Goal: Book appointment/travel/reservation

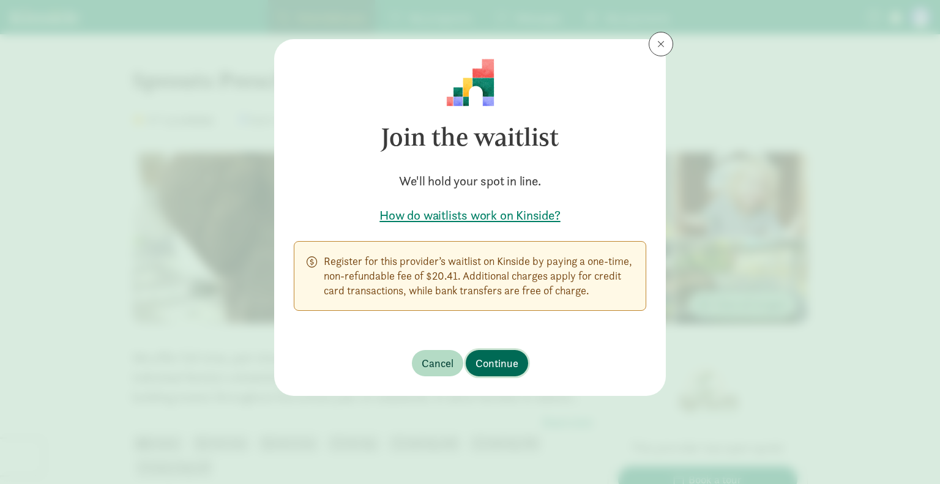
click at [494, 373] on button "Continue" at bounding box center [497, 363] width 62 height 26
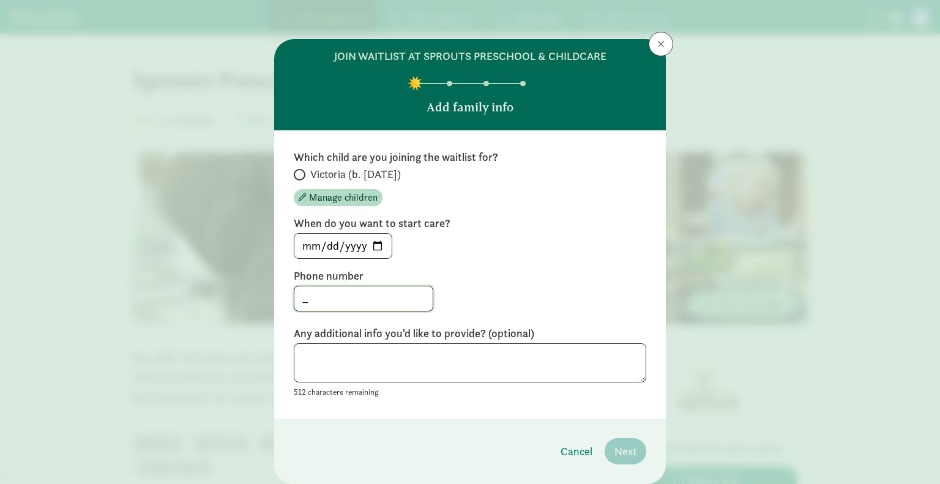
click at [323, 302] on input "_" at bounding box center [363, 298] width 138 height 24
type input "_2066410093"
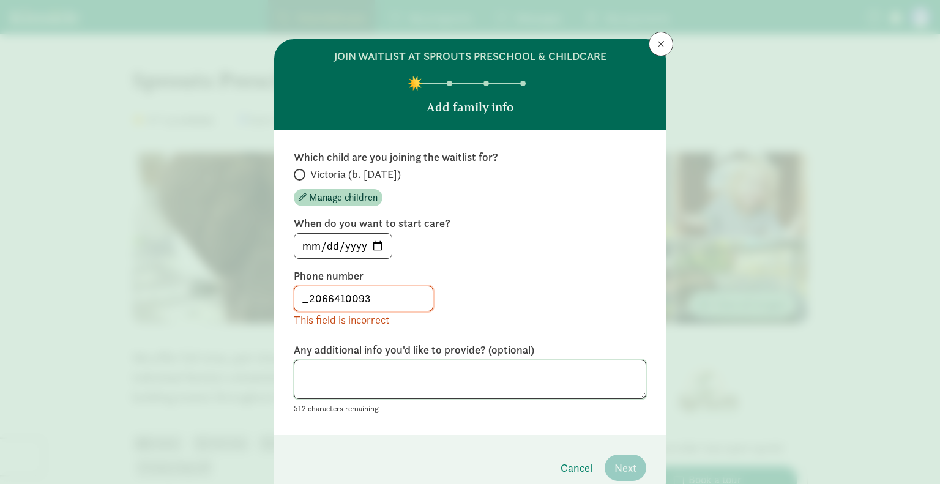
click at [318, 354] on div "Any additional info you'd like to provide? (optional) 512 characters remaining" at bounding box center [470, 379] width 353 height 73
type textarea "hi"
click at [306, 297] on input "_2066410093" at bounding box center [363, 298] width 138 height 24
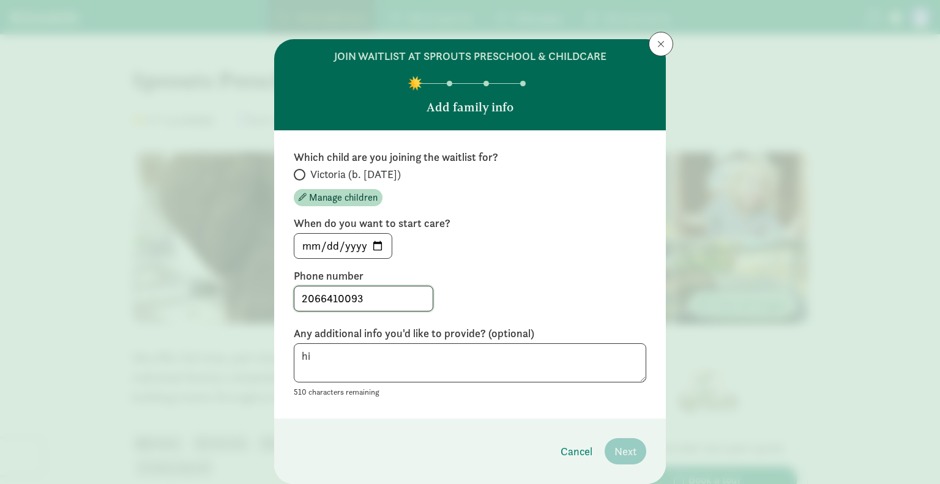
type input "2066410093"
click at [318, 352] on textarea "hi" at bounding box center [470, 363] width 353 height 40
click at [305, 368] on textarea "hi dear all, I/m interested" at bounding box center [470, 363] width 353 height 40
click at [368, 370] on textarea "hi dear all, I'm interested" at bounding box center [470, 363] width 353 height 40
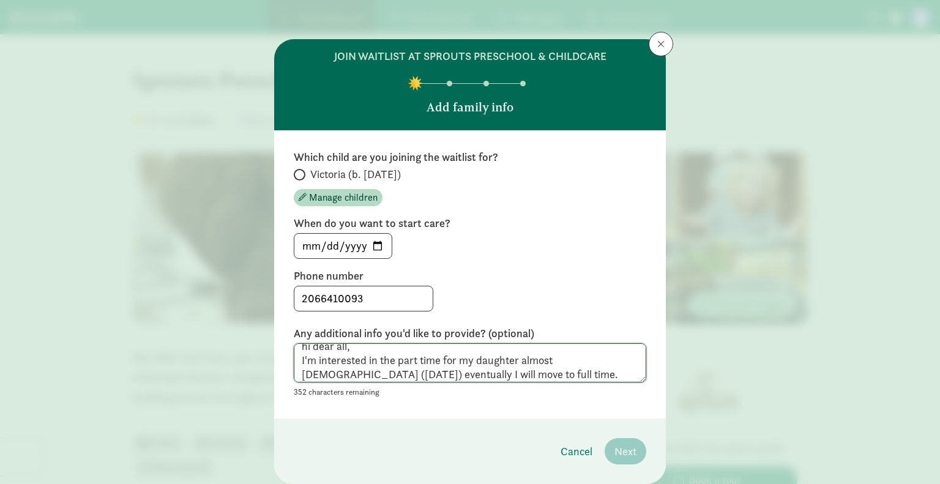
scroll to position [24, 0]
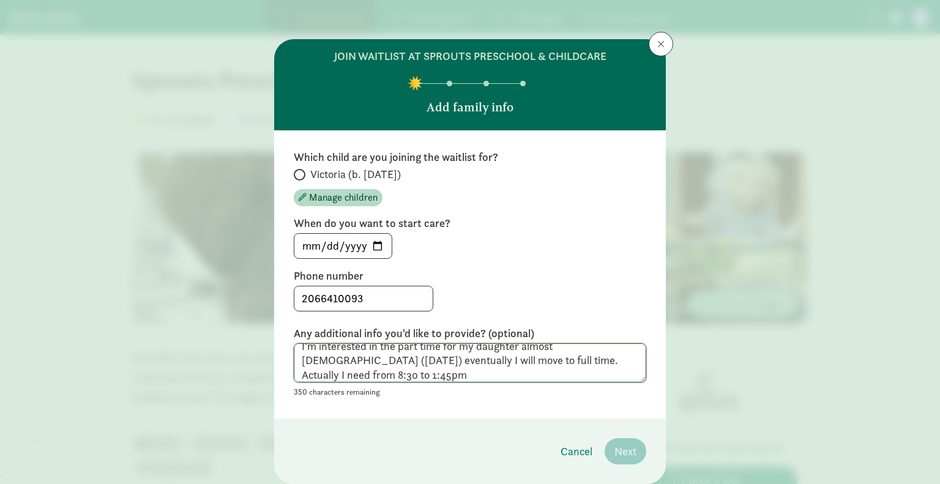
click at [316, 373] on textarea "hi dear all, I'm interested in the part time for my daughter almost [DEMOGRAPHI…" at bounding box center [470, 363] width 353 height 40
drag, startPoint x: 318, startPoint y: 375, endPoint x: 308, endPoint y: 374, distance: 10.5
click at [308, 374] on textarea "hi dear all, I'm interested in the part time for my daughter almost [DEMOGRAPHI…" at bounding box center [470, 363] width 353 height 40
click at [348, 368] on textarea "hi dear all, I'm interested in the part time for my daughter almost [DEMOGRAPHI…" at bounding box center [470, 363] width 353 height 40
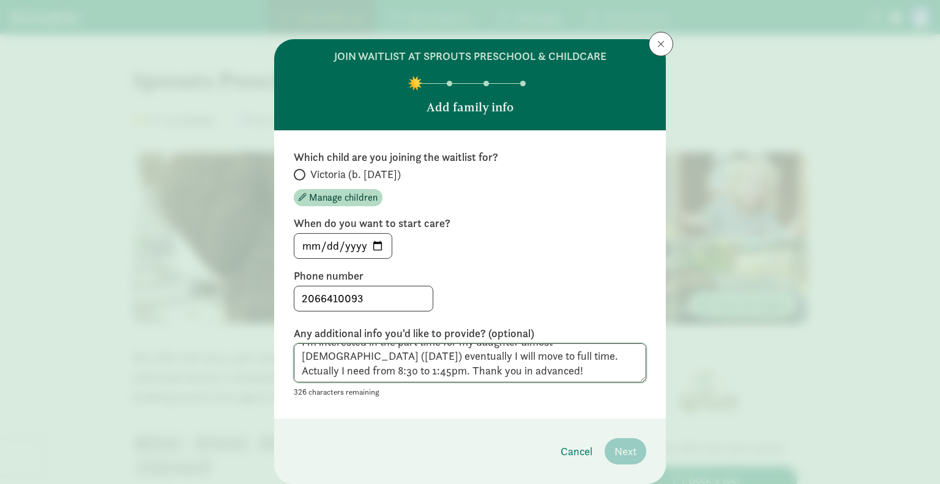
scroll to position [39, 0]
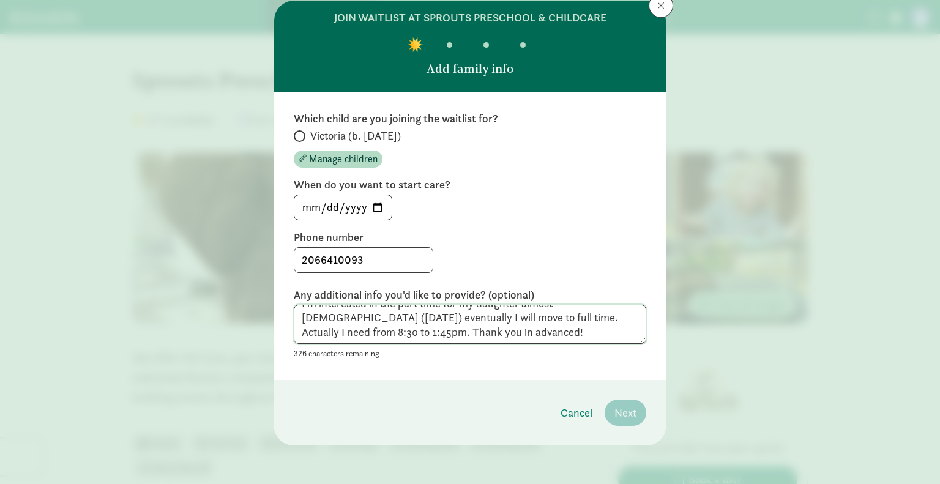
type textarea "hi dear all, I'm interested in the part time for my daughter almost [DEMOGRAPHI…"
click at [396, 366] on div "Which child are you joining the waitlist for? [GEOGRAPHIC_DATA] (b. [DATE]) Man…" at bounding box center [470, 236] width 392 height 288
click at [325, 162] on span "Manage children" at bounding box center [343, 159] width 69 height 15
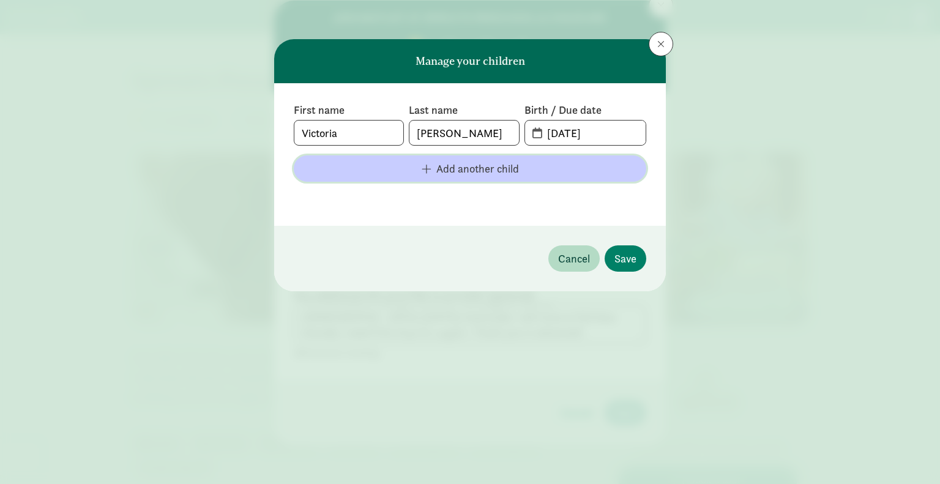
click at [440, 166] on span "Add another child" at bounding box center [477, 168] width 83 height 17
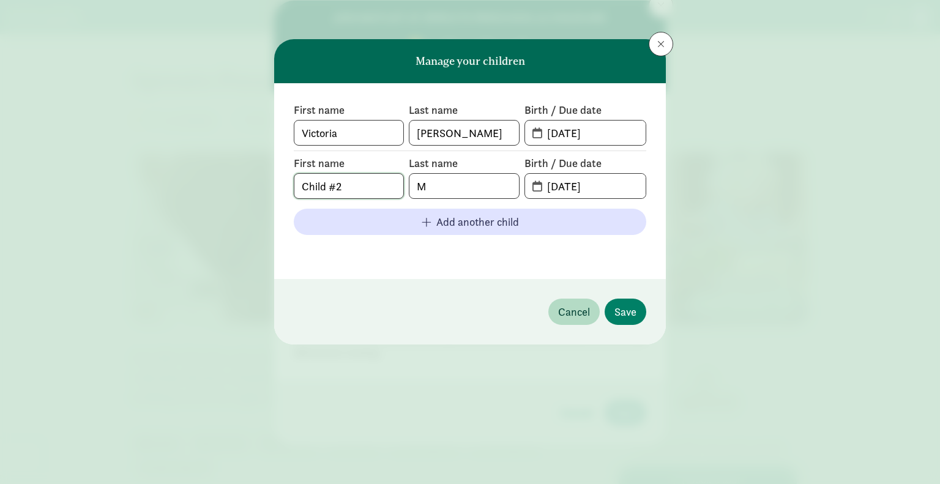
drag, startPoint x: 375, startPoint y: 181, endPoint x: 274, endPoint y: 183, distance: 100.4
click at [274, 183] on div "First name [PERSON_NAME] Last name [PERSON_NAME] Birth / Due date [DATE] First …" at bounding box center [470, 181] width 392 height 196
type input "[PERSON_NAME]"
click at [553, 189] on input "[DATE]" at bounding box center [593, 186] width 106 height 24
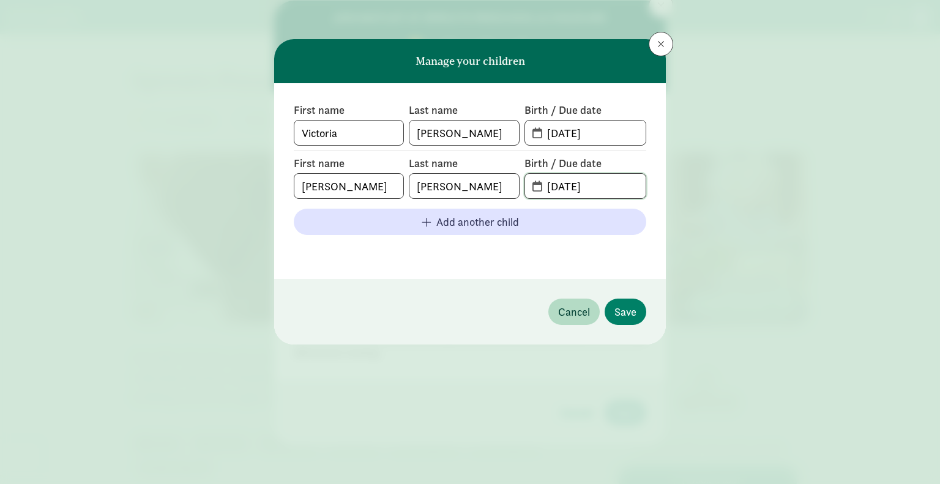
drag, startPoint x: 605, startPoint y: 186, endPoint x: 517, endPoint y: 194, distance: 87.9
click at [517, 194] on div "First name [PERSON_NAME] Last name [PERSON_NAME] Birth / Due date [DATE]" at bounding box center [470, 177] width 353 height 43
type input "[DATE]"
click at [618, 312] on span "Save" at bounding box center [625, 312] width 22 height 17
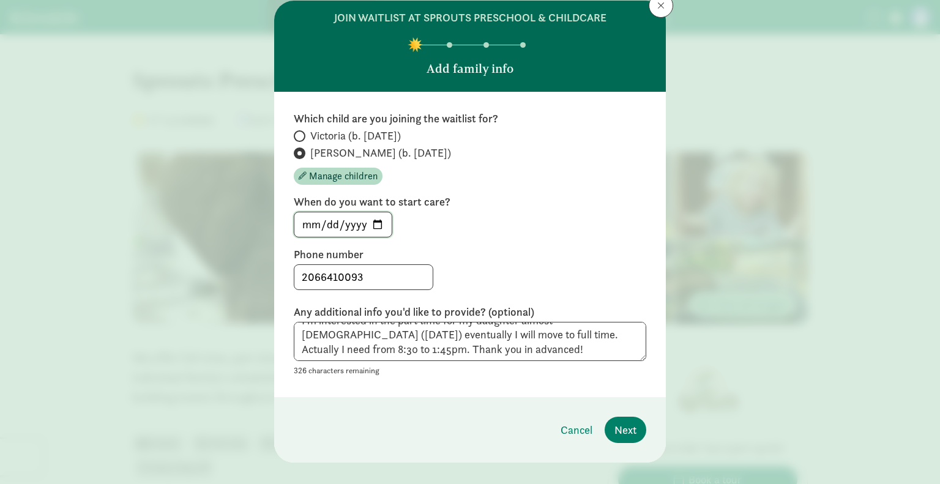
click at [377, 228] on input "[DATE]" at bounding box center [342, 224] width 97 height 24
click at [374, 222] on input "[DATE]" at bounding box center [342, 224] width 97 height 24
type input "[DATE]"
click at [469, 353] on textarea "hi dear all, I'm interested in the part time for my daughter almost [DEMOGRAPHI…" at bounding box center [470, 342] width 353 height 40
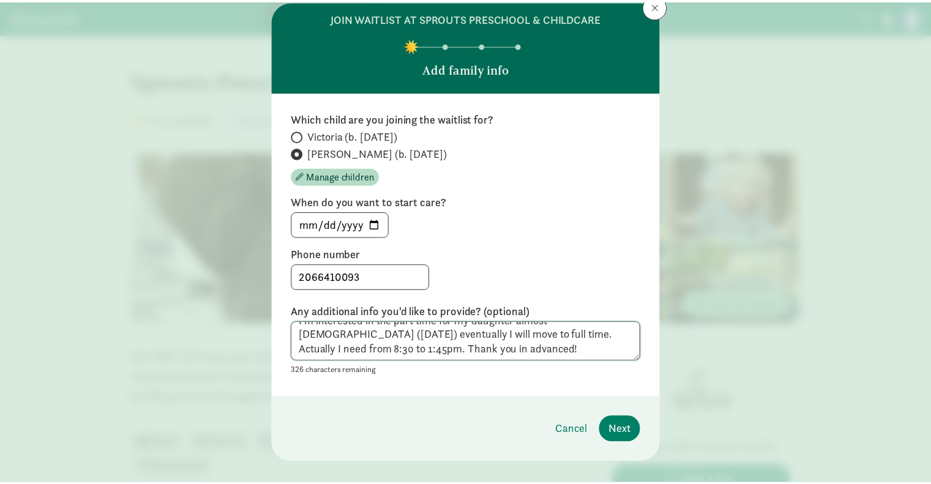
scroll to position [38, 0]
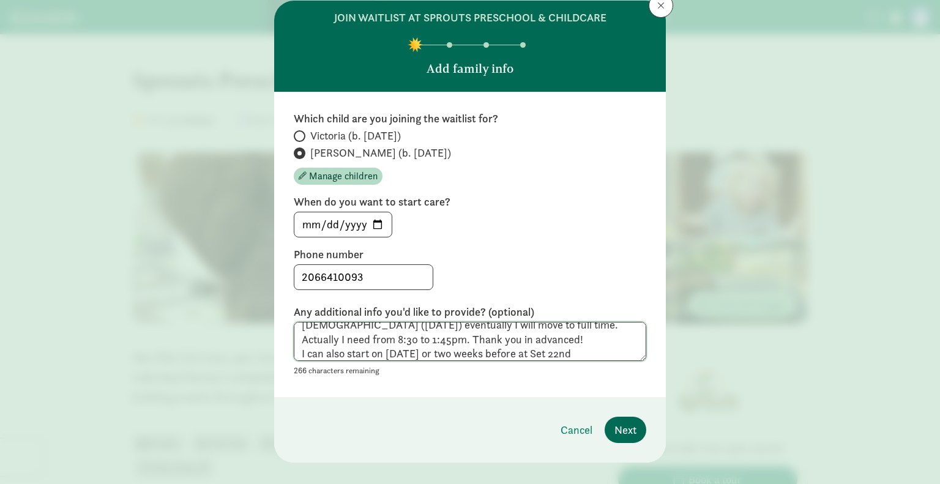
type textarea "hi dear all, I'm interested in the part time for my daughter almost [DEMOGRAPHI…"
click at [628, 430] on span "Next" at bounding box center [625, 430] width 22 height 17
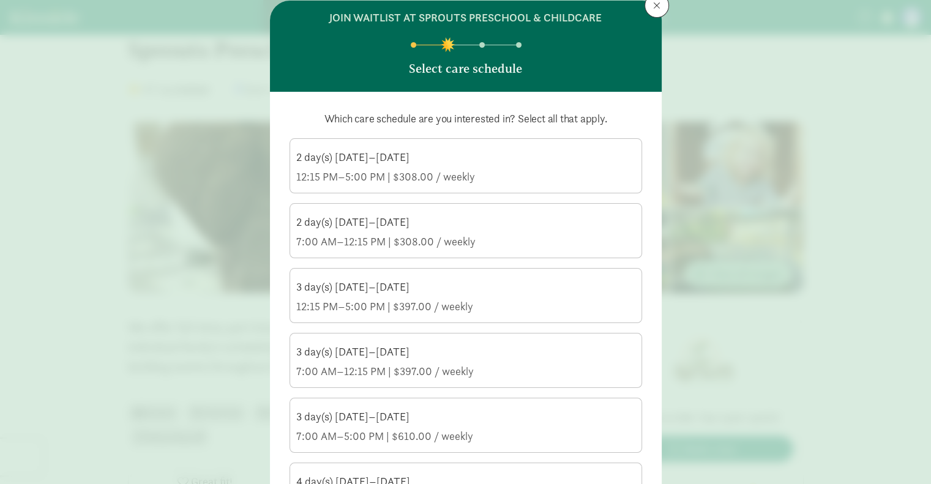
scroll to position [24, 0]
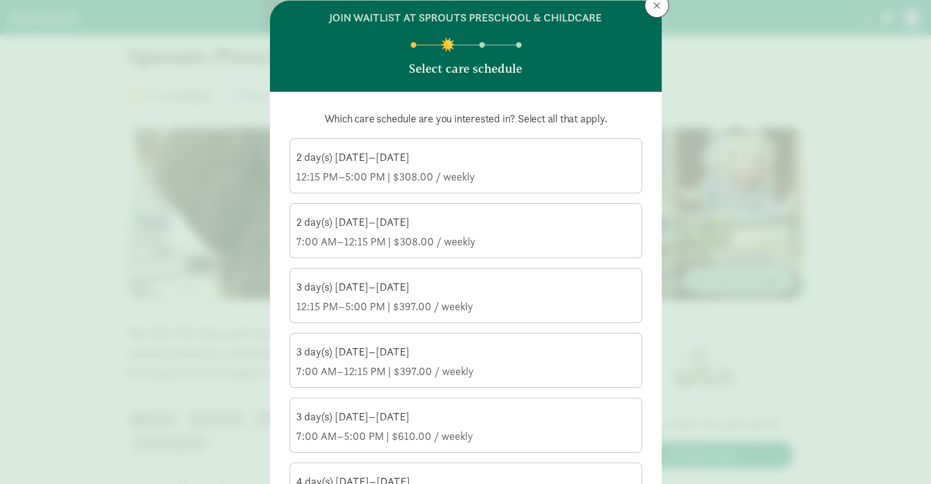
click at [307, 245] on div "7:00 AM–12:15 PM | $308.00 / weekly" at bounding box center [465, 241] width 339 height 15
click at [0, 0] on input "2 day(s) [DATE]–[DATE] 7:00 AM–12:15 PM | $308.00 / weekly" at bounding box center [0, 0] width 0 height 0
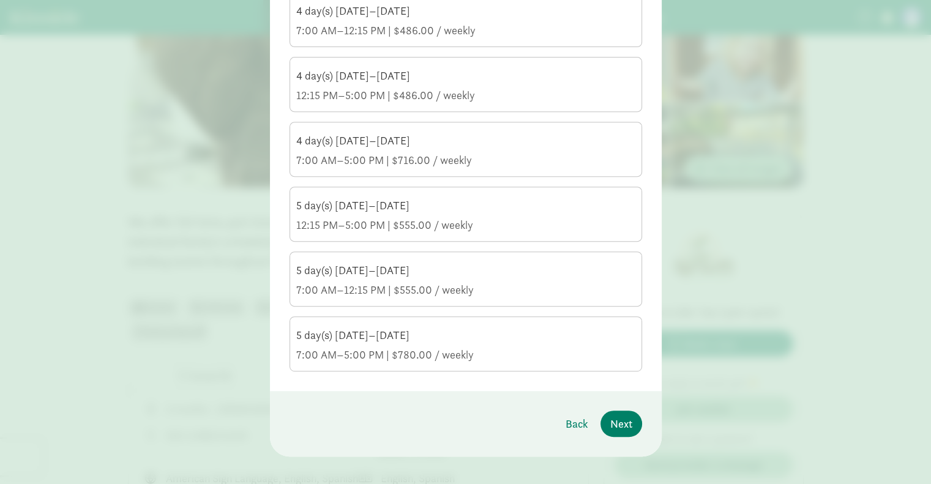
scroll to position [510, 0]
click at [304, 225] on div "12:15 PM–5:00 PM | $555.00 / weekly" at bounding box center [465, 224] width 339 height 15
click at [0, 0] on input "5 day(s) [DATE]–[DATE] 12:15 PM–5:00 PM | $555.00 / weekly" at bounding box center [0, 0] width 0 height 0
click at [319, 274] on div "5 day(s) [DATE]–[DATE] 7:00 AM–12:15 PM | $555.00 / weekly" at bounding box center [465, 279] width 339 height 34
click at [0, 0] on input "5 day(s) [DATE]–[DATE] 7:00 AM–12:15 PM | $555.00 / weekly" at bounding box center [0, 0] width 0 height 0
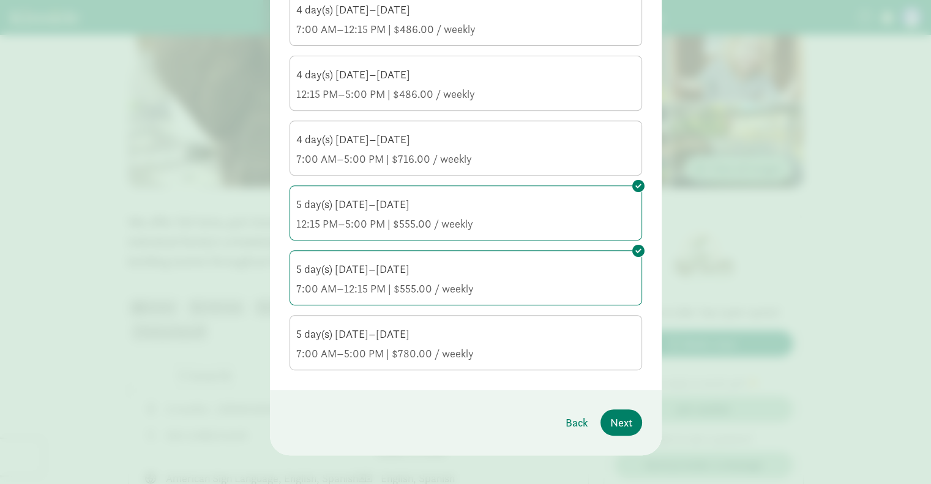
click at [463, 338] on div "5 day(s) [DATE]–[DATE] 7:00 AM–5:00 PM | $780.00 / weekly" at bounding box center [465, 344] width 339 height 34
click at [0, 0] on input "5 day(s) [DATE]–[DATE] 7:00 AM–5:00 PM | $780.00 / weekly" at bounding box center [0, 0] width 0 height 0
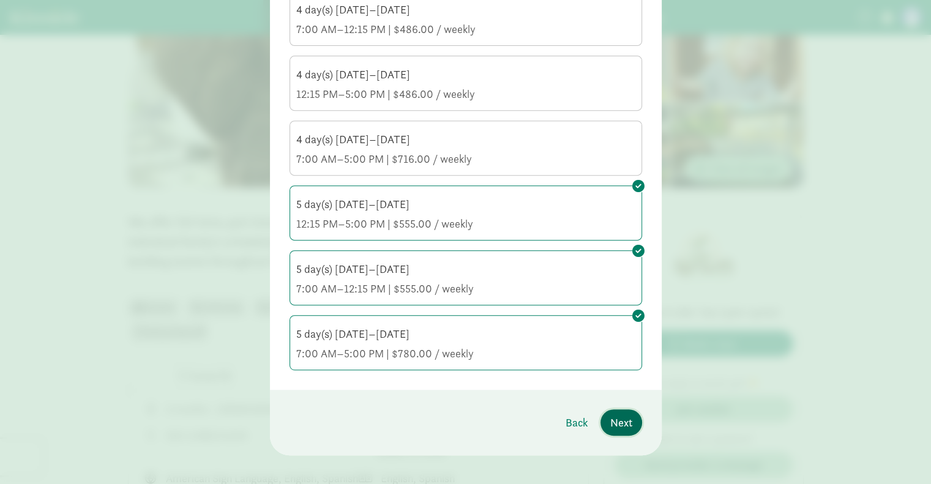
click at [620, 416] on span "Next" at bounding box center [621, 422] width 22 height 17
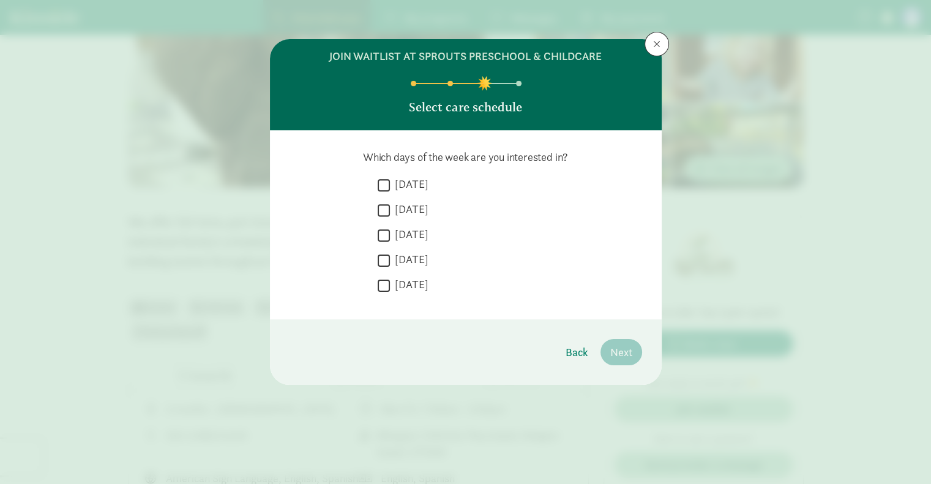
scroll to position [0, 0]
click at [389, 184] on input "[DATE]" at bounding box center [384, 185] width 12 height 17
checkbox input "true"
click at [380, 210] on input "[DATE]" at bounding box center [384, 210] width 12 height 17
checkbox input "true"
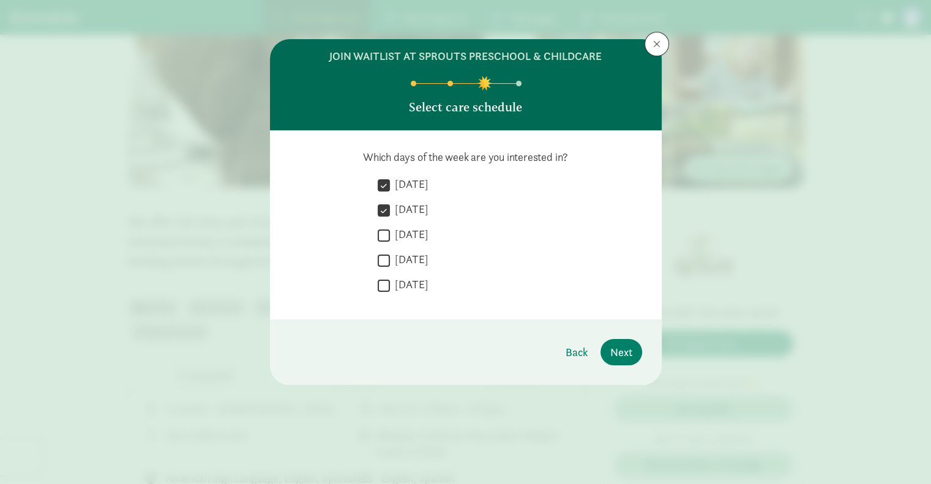
click at [386, 235] on input "[DATE]" at bounding box center [384, 235] width 12 height 17
checkbox input "true"
click at [383, 258] on input "[DATE]" at bounding box center [384, 260] width 12 height 17
checkbox input "true"
click at [384, 288] on input "[DATE]" at bounding box center [384, 285] width 12 height 17
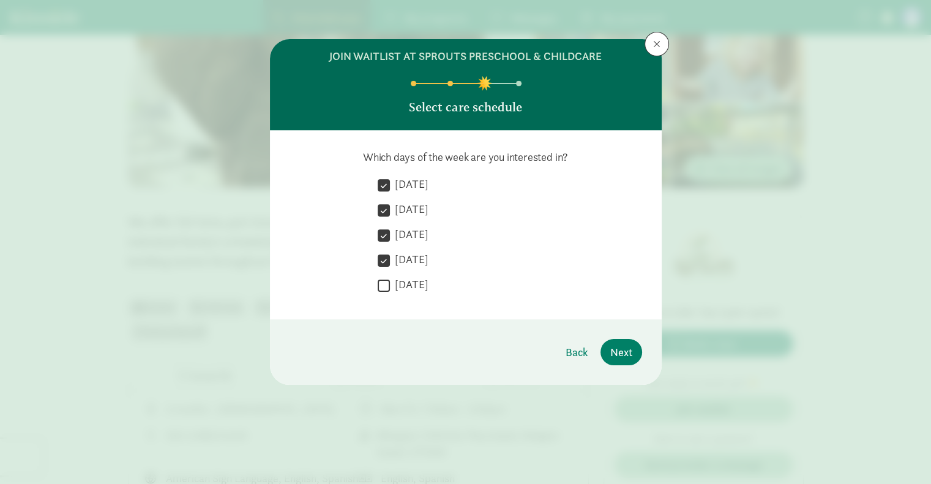
checkbox input "true"
click at [616, 354] on span "Next" at bounding box center [621, 352] width 22 height 17
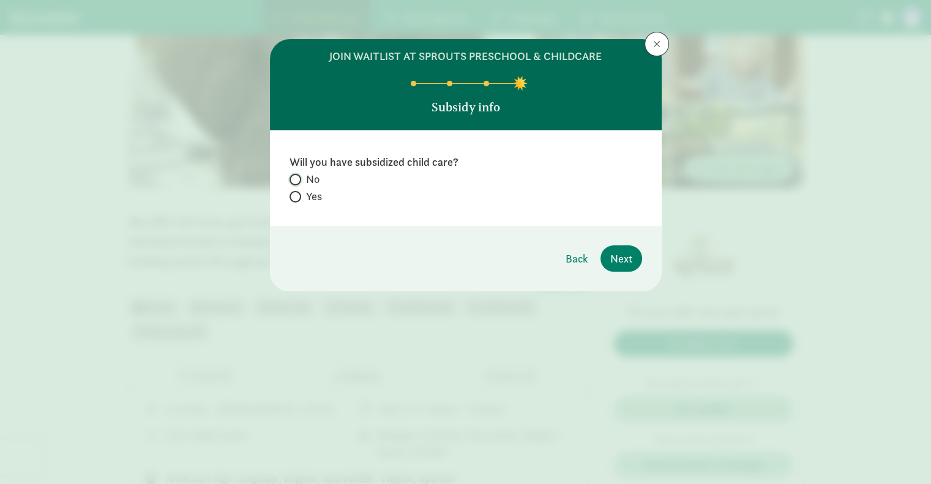
click at [295, 176] on input "No" at bounding box center [293, 180] width 8 height 8
radio input "true"
click at [614, 255] on span "Next" at bounding box center [621, 258] width 22 height 17
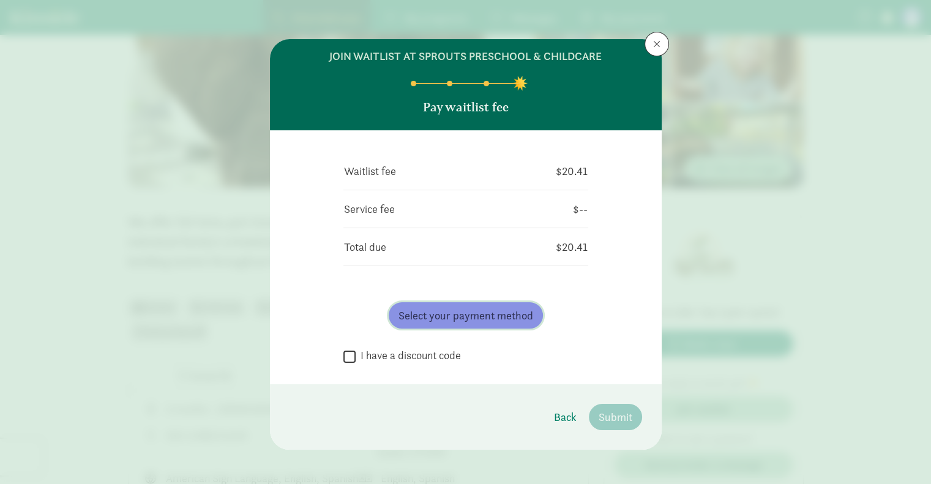
click at [427, 315] on span "Select your payment method" at bounding box center [465, 315] width 135 height 17
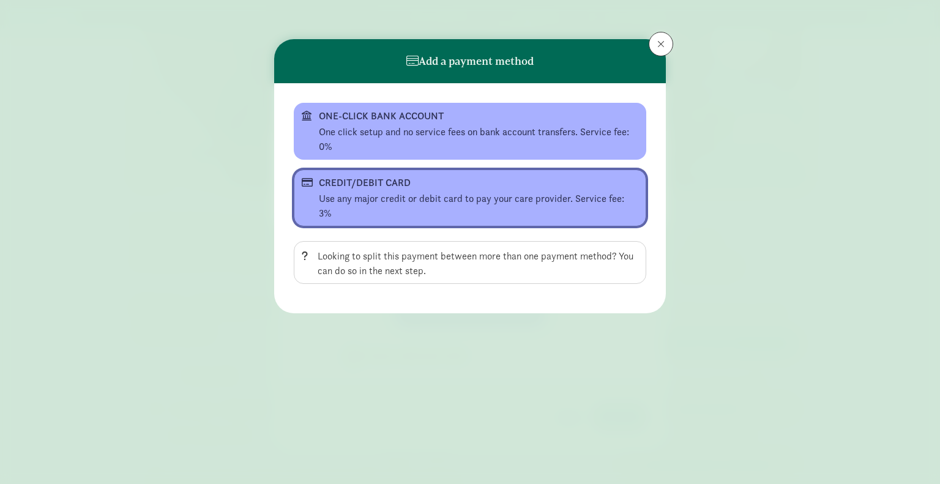
click at [433, 192] on div "Use any major credit or debit card to pay your care provider. Service fee: 3%" at bounding box center [478, 206] width 319 height 29
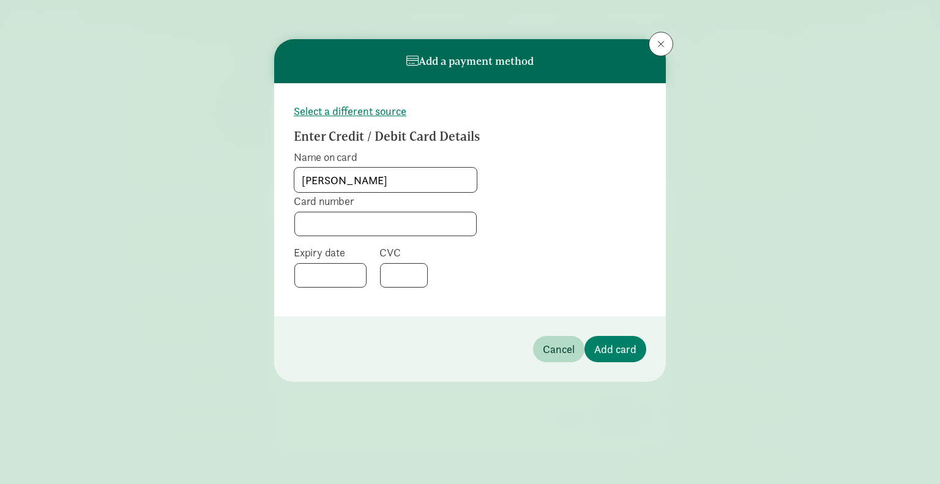
type input "[PERSON_NAME]"
click at [632, 344] on span "Add card" at bounding box center [615, 349] width 42 height 17
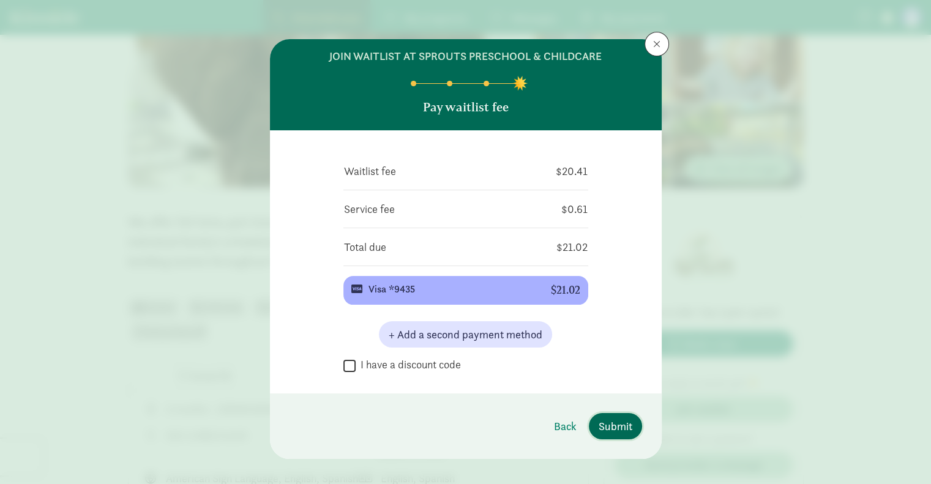
click at [608, 425] on span "Submit" at bounding box center [616, 426] width 34 height 17
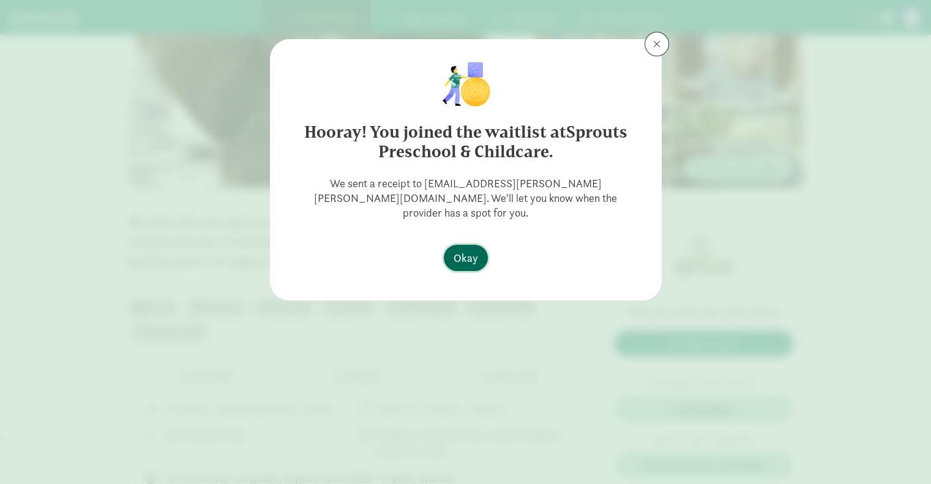
click at [469, 250] on span "Okay" at bounding box center [466, 258] width 24 height 17
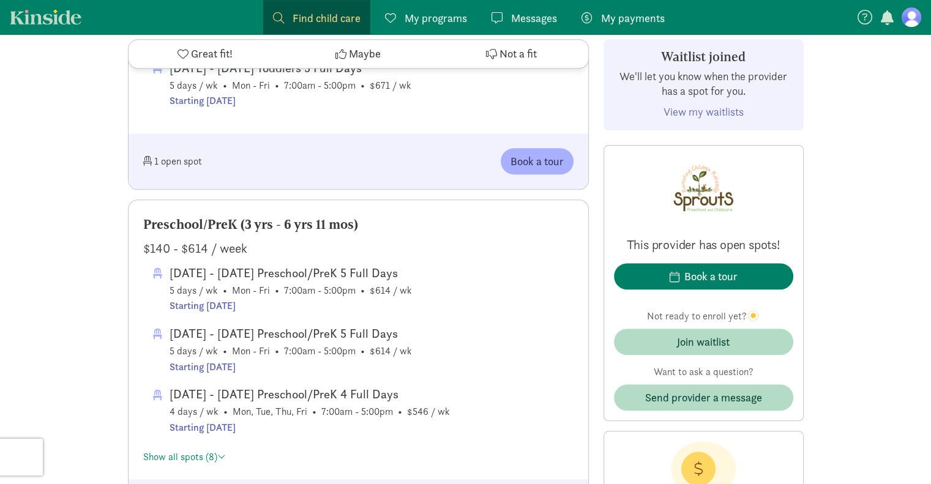
scroll to position [1058, 0]
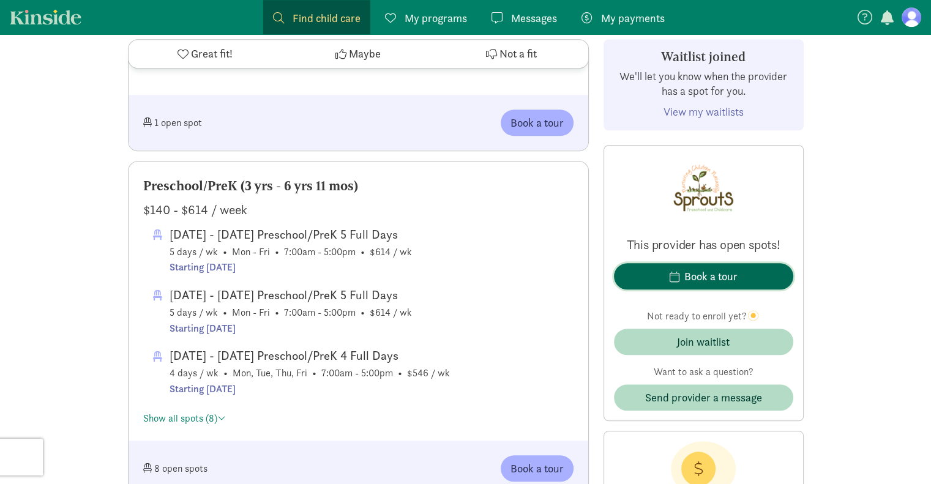
click at [705, 278] on div "Book a tour" at bounding box center [710, 276] width 53 height 17
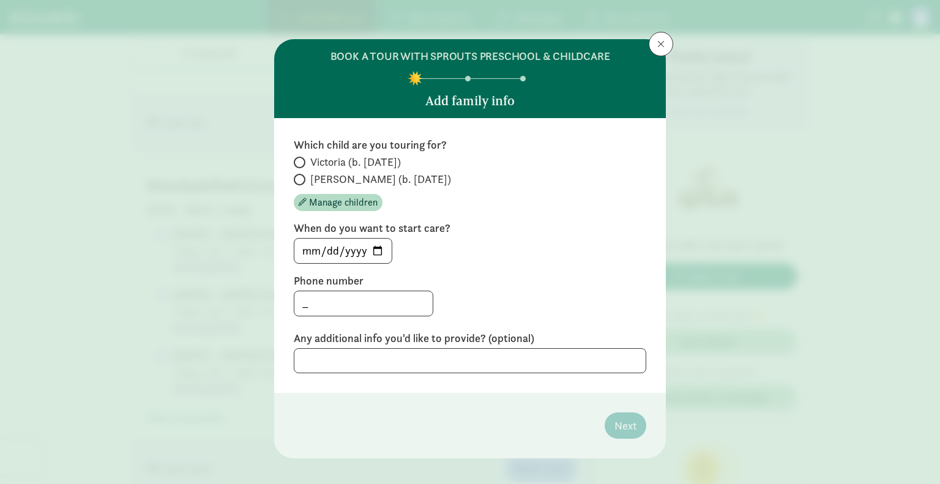
click at [301, 178] on span at bounding box center [300, 180] width 12 height 12
click at [301, 178] on input "[PERSON_NAME] (b. [DATE])" at bounding box center [298, 180] width 8 height 8
radio input "true"
click at [377, 250] on input "[DATE]" at bounding box center [342, 251] width 97 height 24
type input "[DATE]"
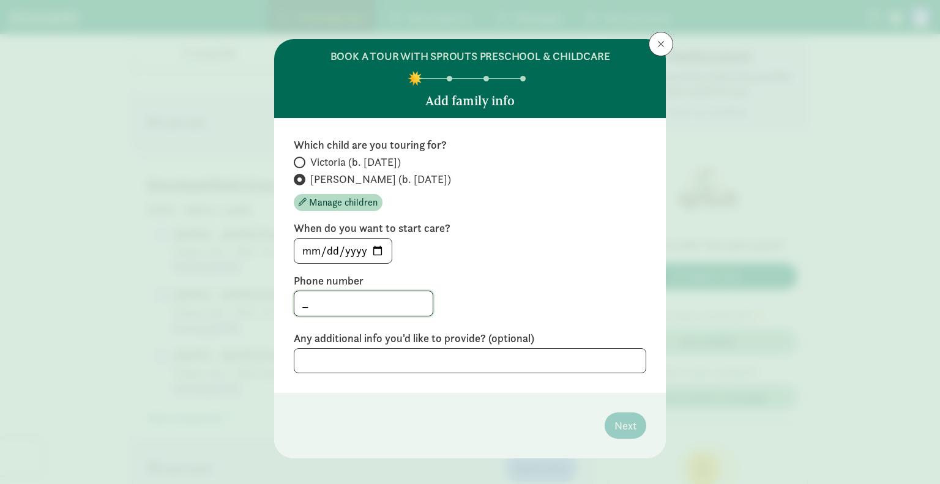
click at [304, 305] on input "_" at bounding box center [363, 303] width 138 height 24
click at [304, 303] on input "_2066410093" at bounding box center [363, 303] width 138 height 24
type input "2066410093"
click at [328, 357] on textarea at bounding box center [470, 360] width 353 height 25
drag, startPoint x: 360, startPoint y: 358, endPoint x: 302, endPoint y: 364, distance: 58.4
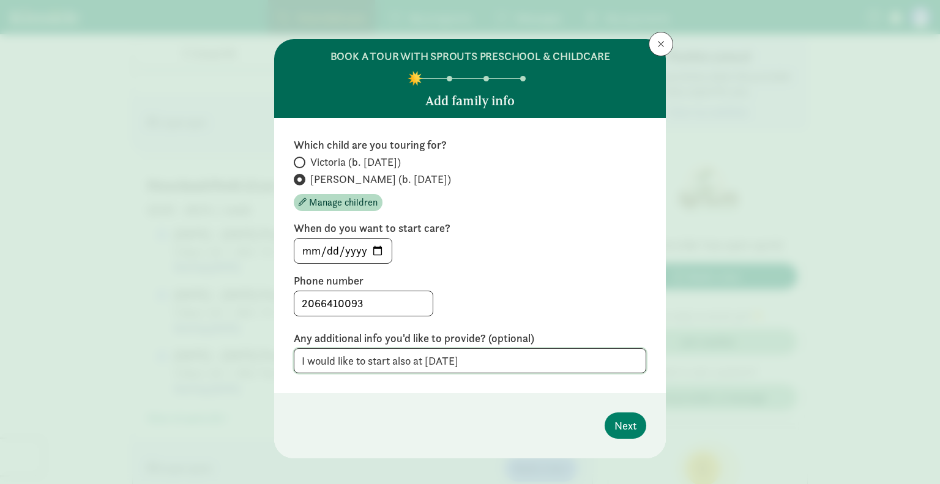
click at [302, 364] on textarea "I would like to start also at [DATE]" at bounding box center [470, 360] width 353 height 25
click at [506, 358] on textarea "I have the option to start also at [DATE]" at bounding box center [470, 360] width 353 height 25
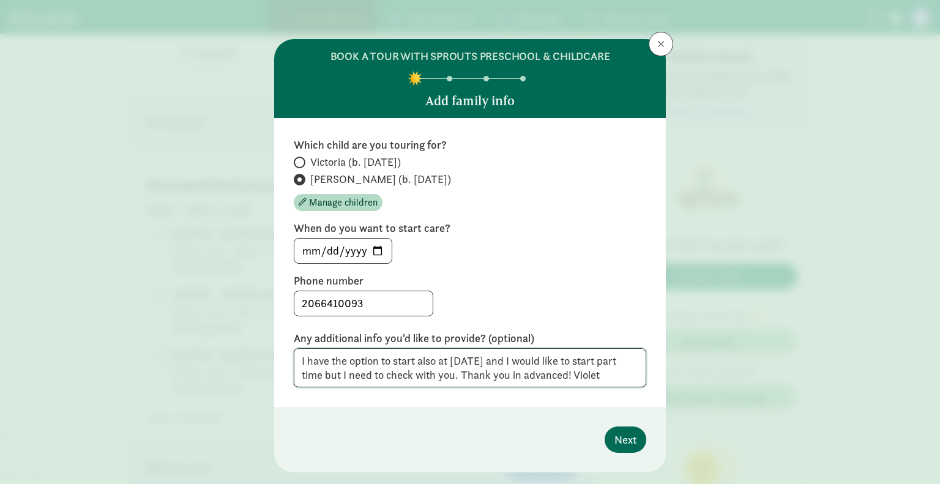
type textarea "I have the option to start also at [DATE] and I would like to start part time b…"
click at [629, 435] on span "Next" at bounding box center [625, 439] width 22 height 17
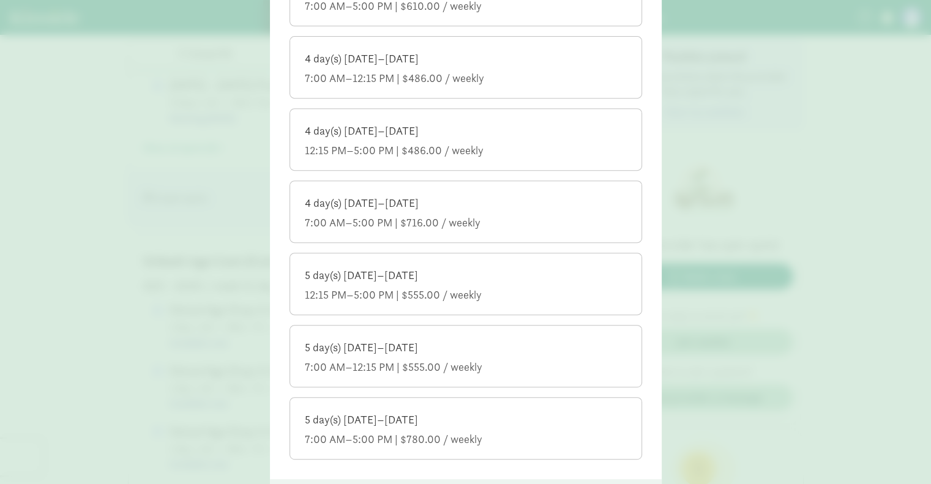
scroll to position [515, 0]
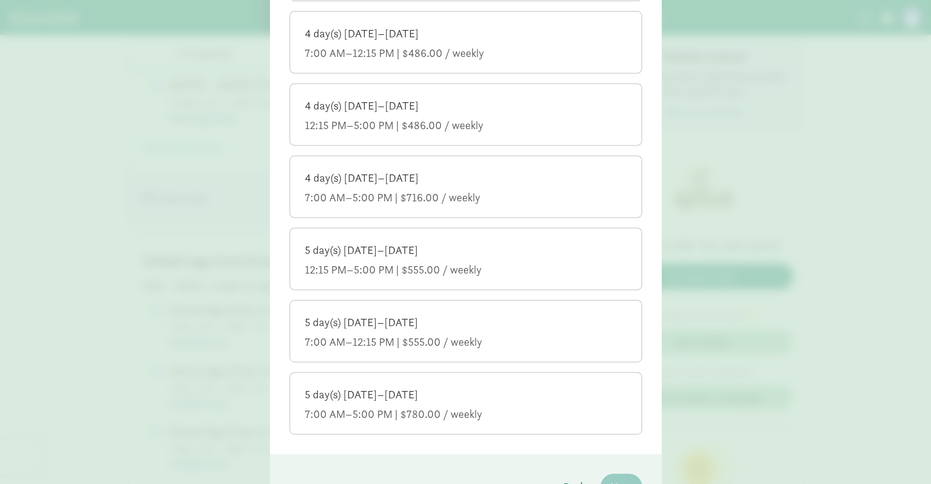
click at [517, 338] on div "7:00 AM–12:15 PM | $555.00 / weekly" at bounding box center [466, 342] width 322 height 15
click at [0, 0] on input "5 day(s) [DATE]–[DATE] 7:00 AM–12:15 PM | $555.00 / weekly" at bounding box center [0, 0] width 0 height 0
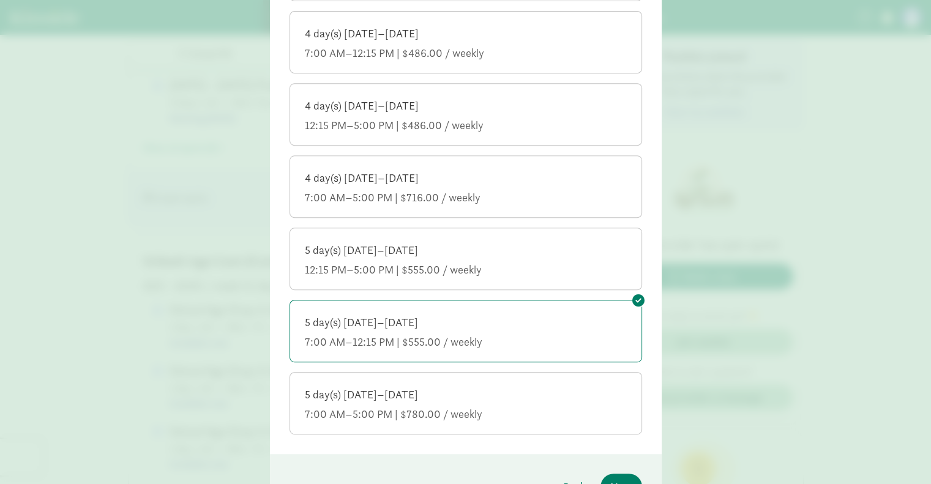
click at [570, 268] on div "12:15 PM–5:00 PM | $555.00 / weekly" at bounding box center [466, 270] width 322 height 15
click at [0, 0] on input "5 day(s) [DATE]–[DATE] 12:15 PM–5:00 PM | $555.00 / weekly" at bounding box center [0, 0] width 0 height 0
click at [522, 407] on div "7:00 AM–5:00 PM | $780.00 / weekly" at bounding box center [466, 414] width 322 height 15
click at [0, 0] on input "5 day(s) [DATE]–[DATE] 7:00 AM–5:00 PM | $780.00 / weekly" at bounding box center [0, 0] width 0 height 0
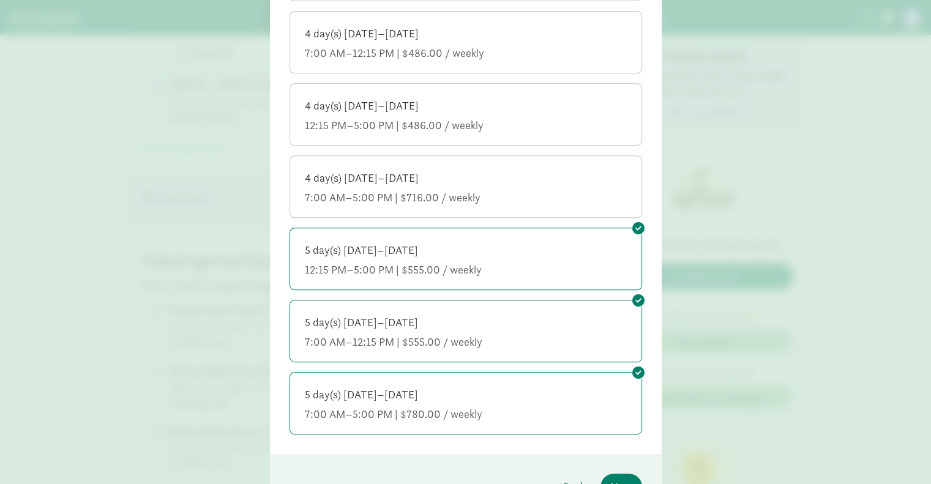
scroll to position [586, 0]
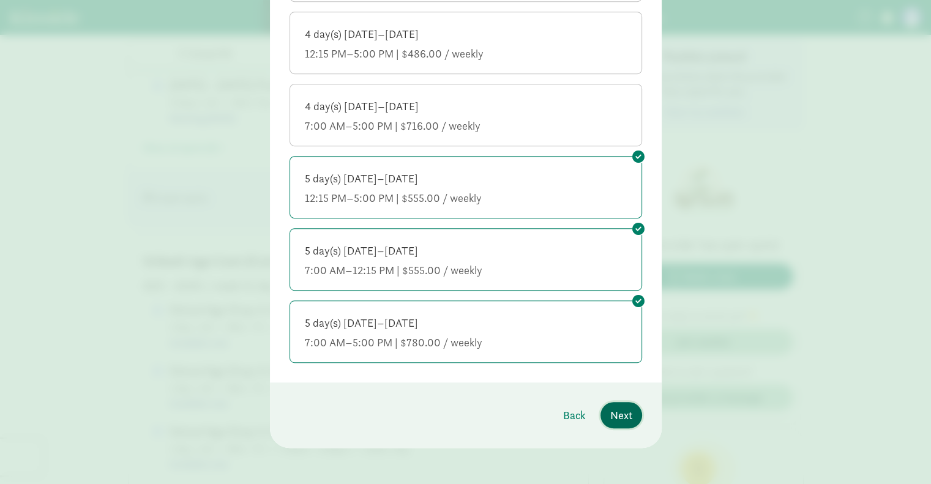
click at [619, 412] on span "Next" at bounding box center [621, 415] width 22 height 17
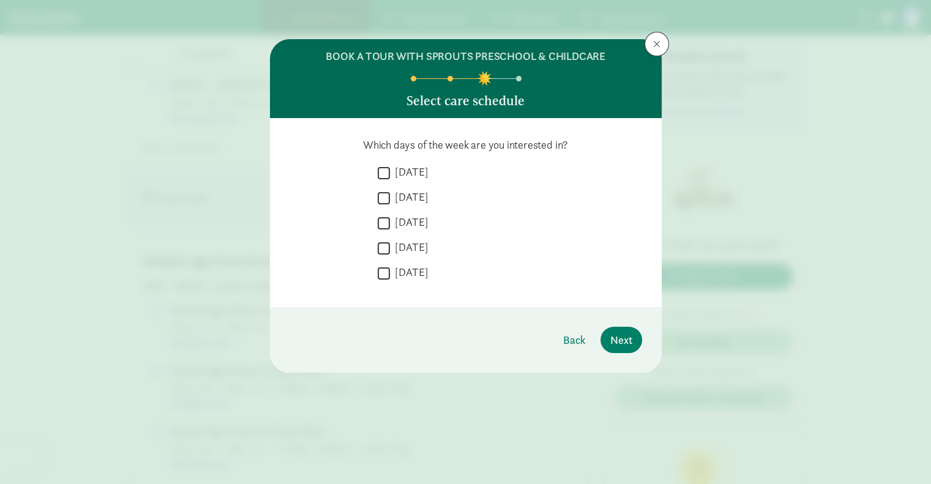
click at [384, 176] on input "[DATE]" at bounding box center [384, 173] width 12 height 17
checkbox input "true"
click at [387, 198] on input "[DATE]" at bounding box center [384, 198] width 12 height 17
checkbox input "true"
click at [385, 215] on input "[DATE]" at bounding box center [384, 223] width 12 height 17
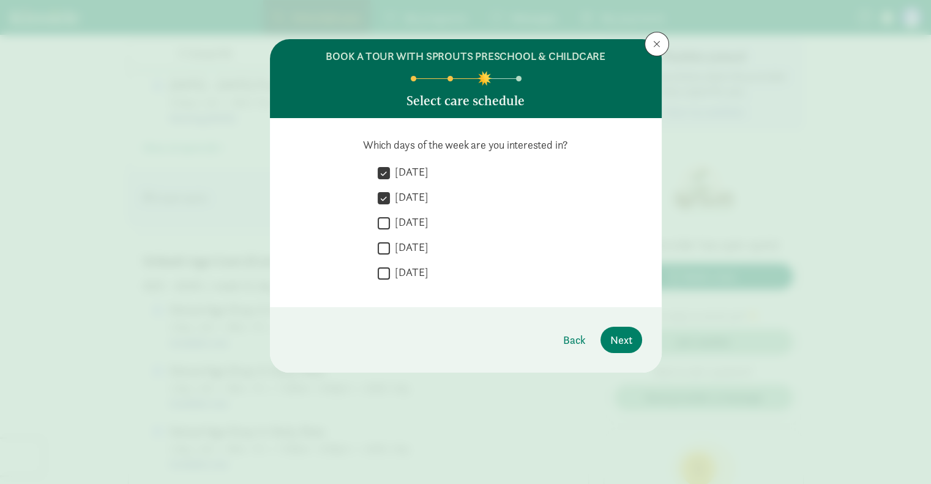
checkbox input "true"
click at [388, 245] on input "[DATE]" at bounding box center [384, 248] width 12 height 17
checkbox input "true"
click at [382, 279] on input "[DATE]" at bounding box center [384, 273] width 12 height 17
checkbox input "true"
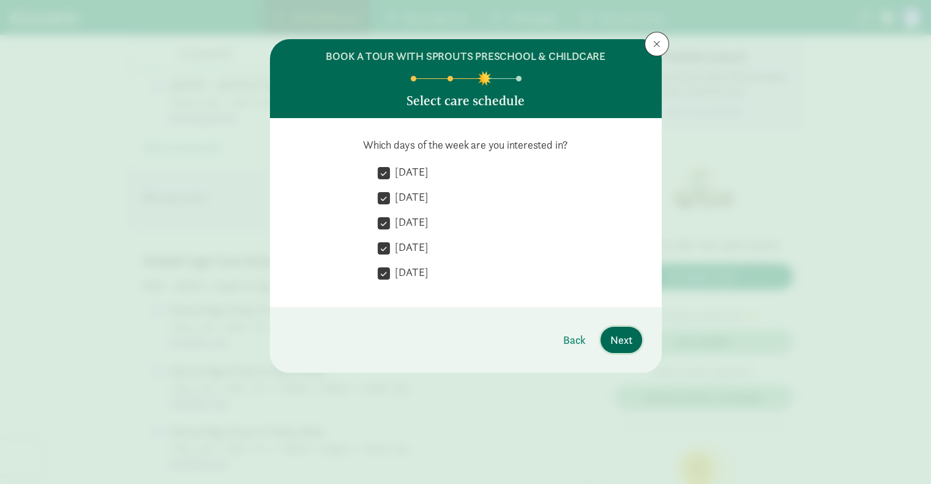
click at [611, 342] on span "Next" at bounding box center [621, 340] width 22 height 17
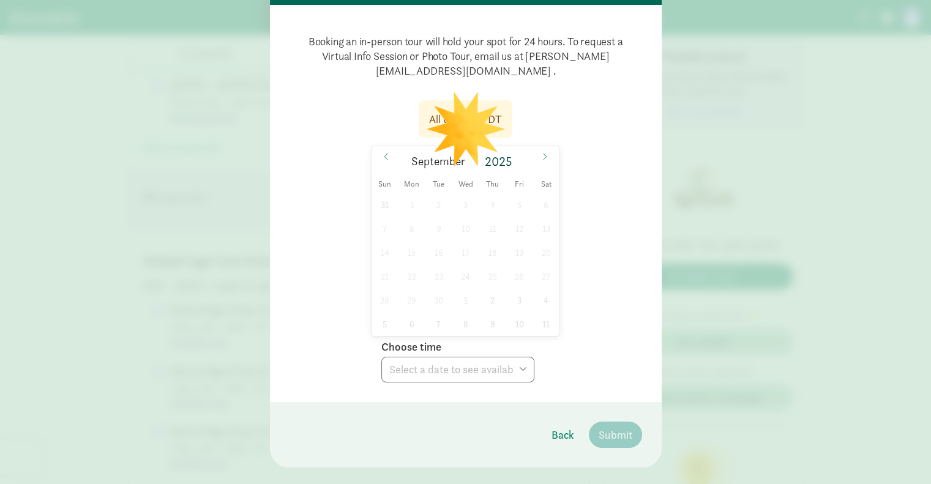
scroll to position [116, 0]
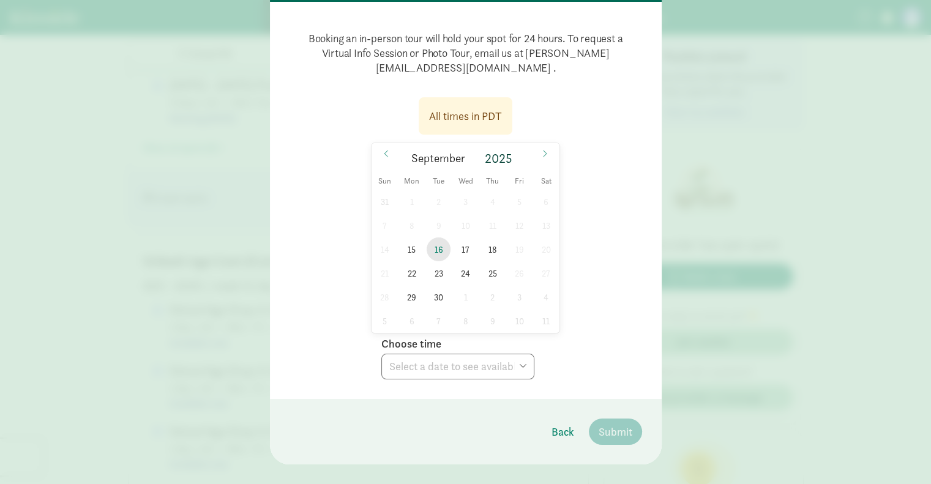
click at [434, 250] on span "16" at bounding box center [439, 249] width 24 height 24
click at [472, 367] on select "Choose time 03:00 PM" at bounding box center [457, 367] width 153 height 26
select select "[DATE]T15:00:00.000-07:00"
click at [381, 354] on select "Choose time 03:00 PM" at bounding box center [457, 367] width 153 height 26
click at [613, 431] on span "Submit" at bounding box center [616, 432] width 34 height 17
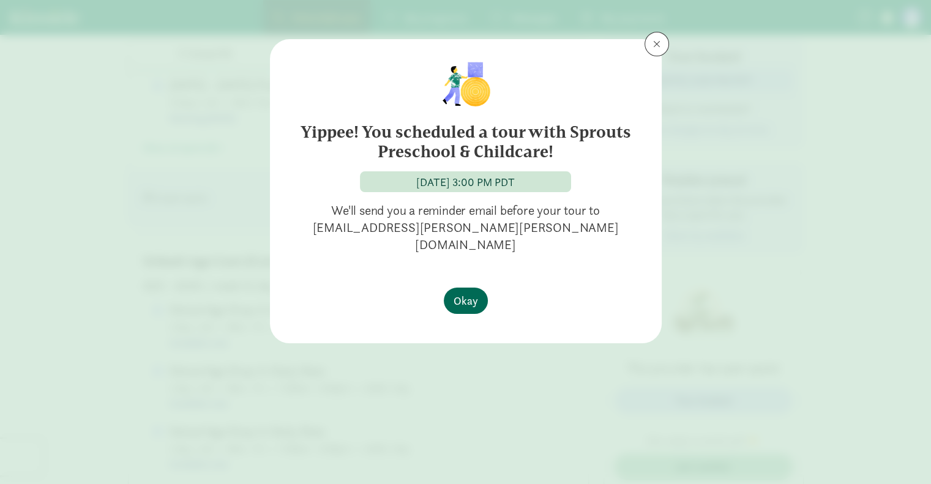
scroll to position [0, 0]
click at [468, 293] on span "Okay" at bounding box center [466, 301] width 24 height 17
